Goal: Navigation & Orientation: Find specific page/section

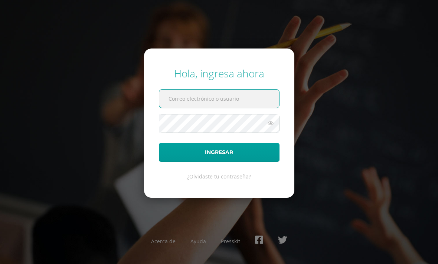
type input "20192337@liceoguatemala.edu.gt"
click at [219, 162] on button "Ingresar" at bounding box center [219, 152] width 121 height 19
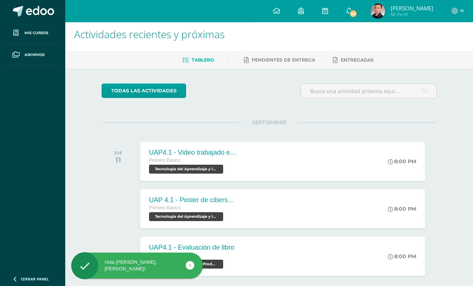
scroll to position [12, 0]
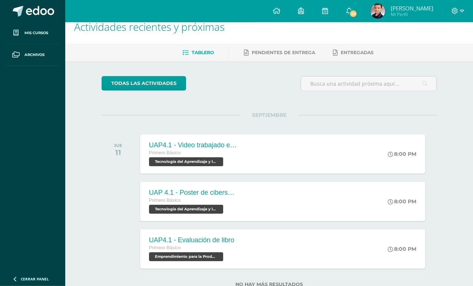
click at [358, 12] on span "20" at bounding box center [353, 14] width 8 height 8
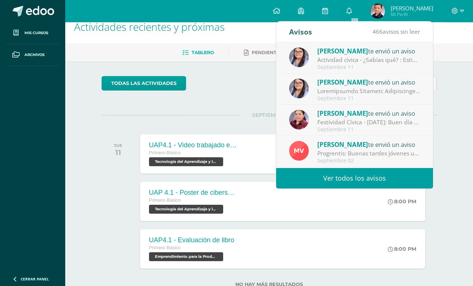
click at [296, 60] on img at bounding box center [299, 57] width 20 height 20
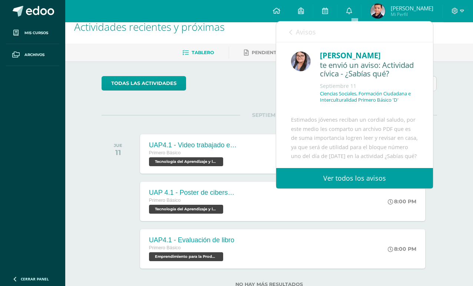
click at [306, 56] on img at bounding box center [301, 62] width 20 height 20
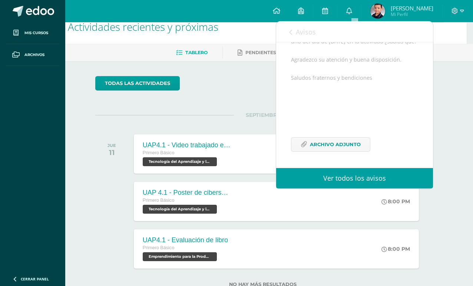
scroll to position [129, 0]
click at [304, 142] on icon at bounding box center [304, 144] width 6 height 6
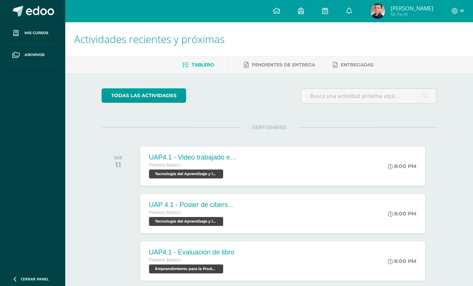
click at [18, 31] on icon at bounding box center [15, 33] width 5 height 6
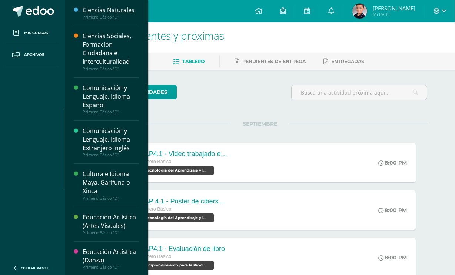
scroll to position [0, 0]
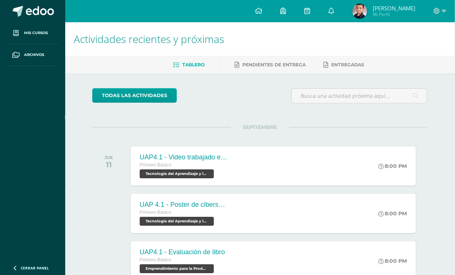
click at [227, 63] on ul "Tablero Pendientes de entrega Entregadas" at bounding box center [269, 65] width 390 height 12
click at [335, 14] on icon at bounding box center [332, 10] width 6 height 7
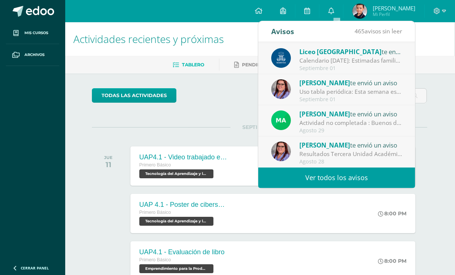
scroll to position [124, 0]
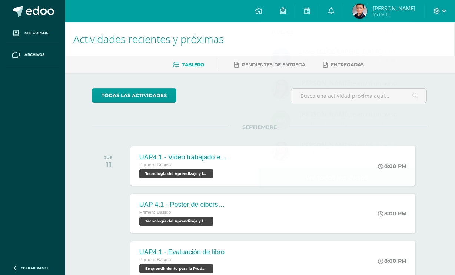
click at [216, 107] on div "todas las Actividades" at bounding box center [160, 98] width 142 height 21
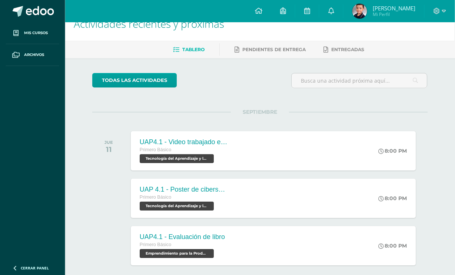
scroll to position [0, 0]
